Goal: Register for event/course

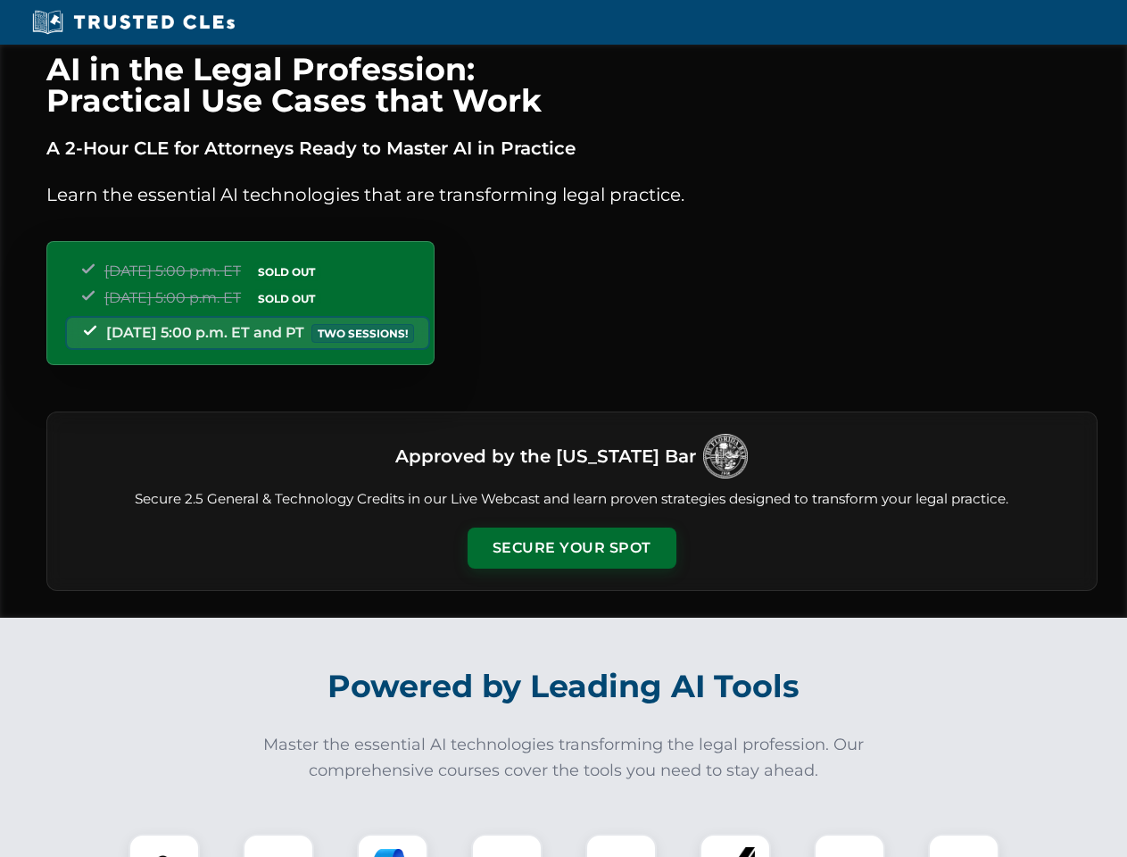
click at [571, 548] on button "Secure Your Spot" at bounding box center [572, 547] width 209 height 41
click at [164, 845] on img at bounding box center [164, 869] width 52 height 52
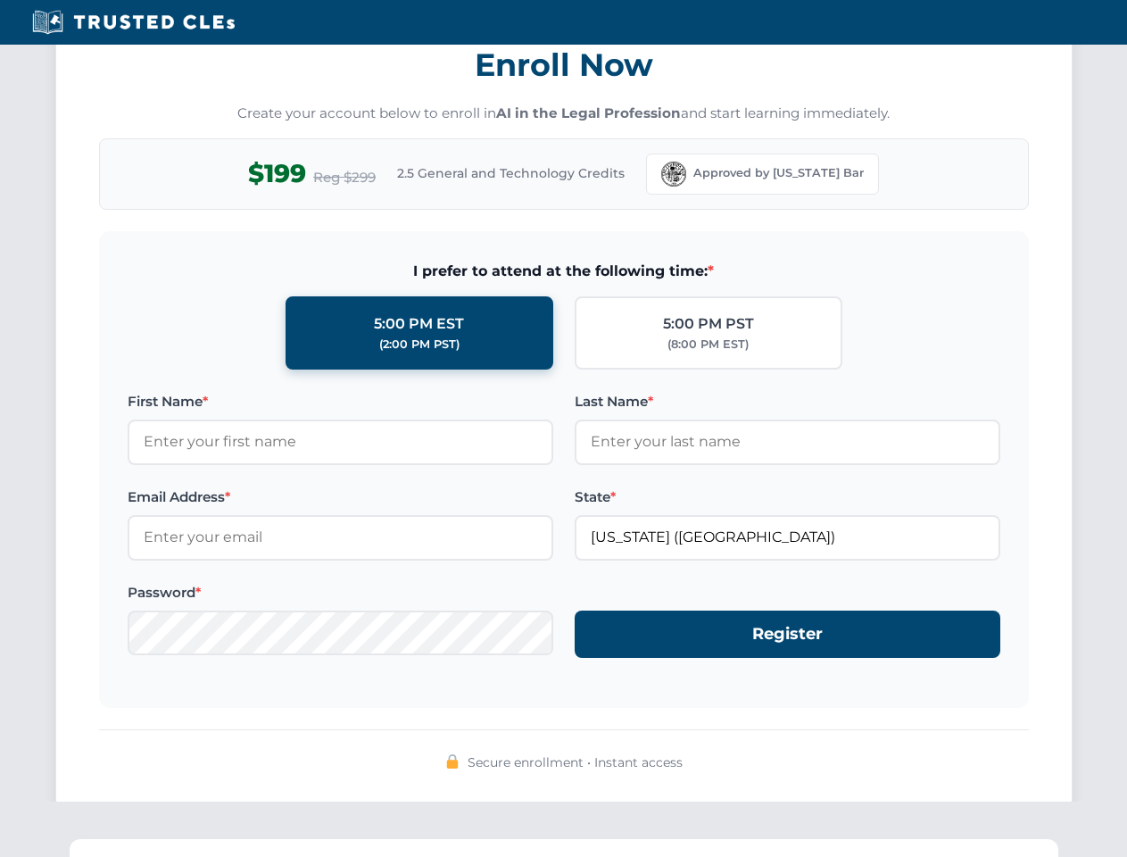
scroll to position [1752, 0]
